Goal: Transaction & Acquisition: Purchase product/service

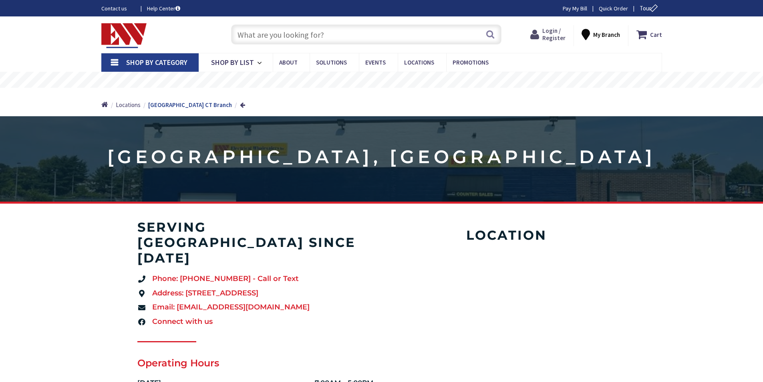
click at [556, 31] on span "Login / Register" at bounding box center [553, 34] width 23 height 15
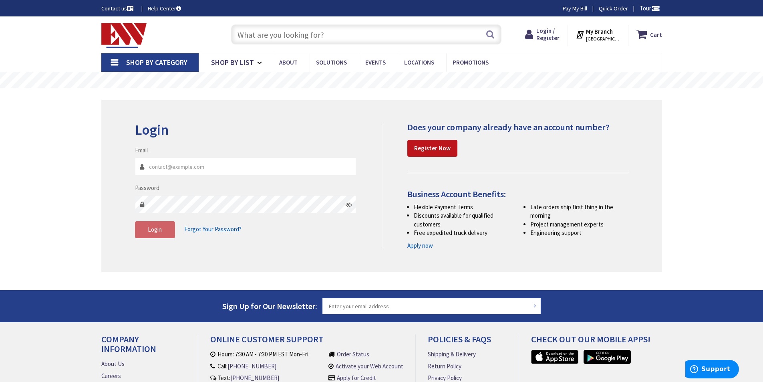
click at [164, 167] on input "Email" at bounding box center [245, 166] width 221 height 18
type input "brunoc@carusoelectric.com"
click at [155, 227] on span "Login" at bounding box center [155, 229] width 14 height 8
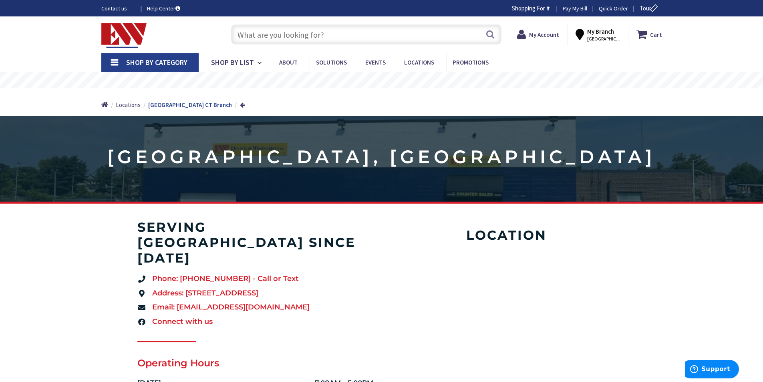
click at [269, 34] on input "text" at bounding box center [366, 34] width 270 height 20
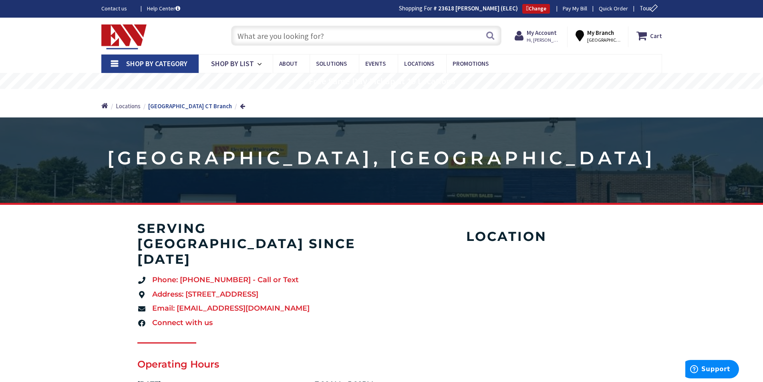
type input "d"
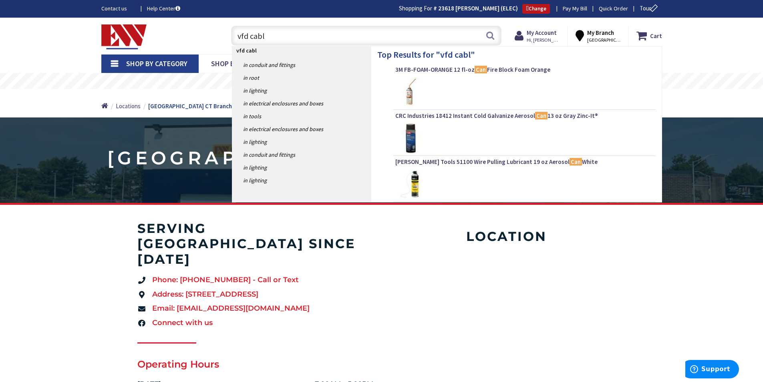
type input "vfd cable"
